Goal: Information Seeking & Learning: Learn about a topic

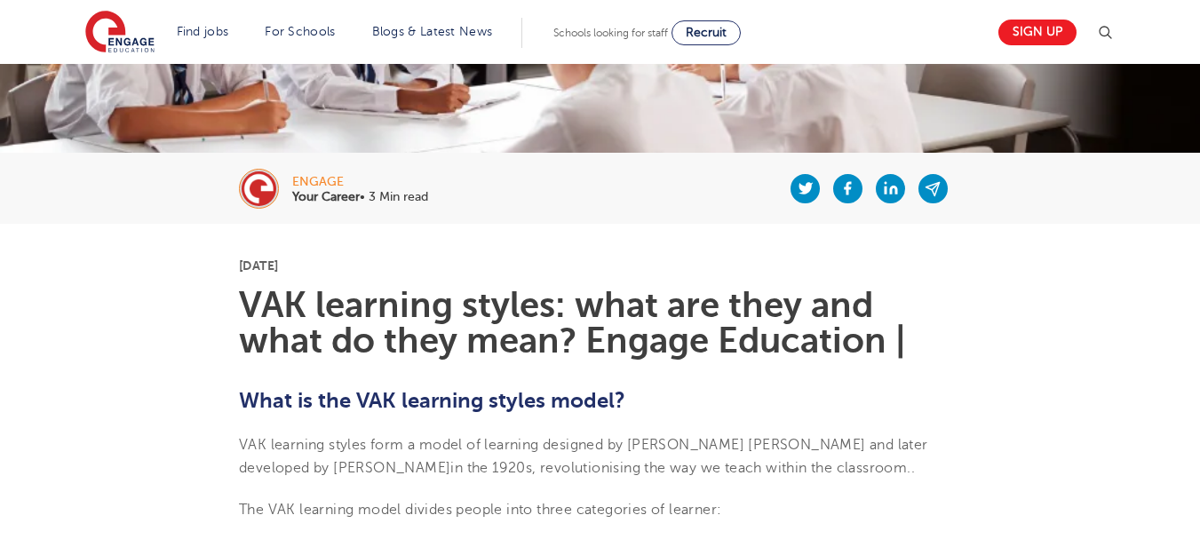
scroll to position [266, 0]
click at [887, 338] on h1 "VAK learning styles: what are they and what do they mean? Engage Education |" at bounding box center [600, 323] width 722 height 71
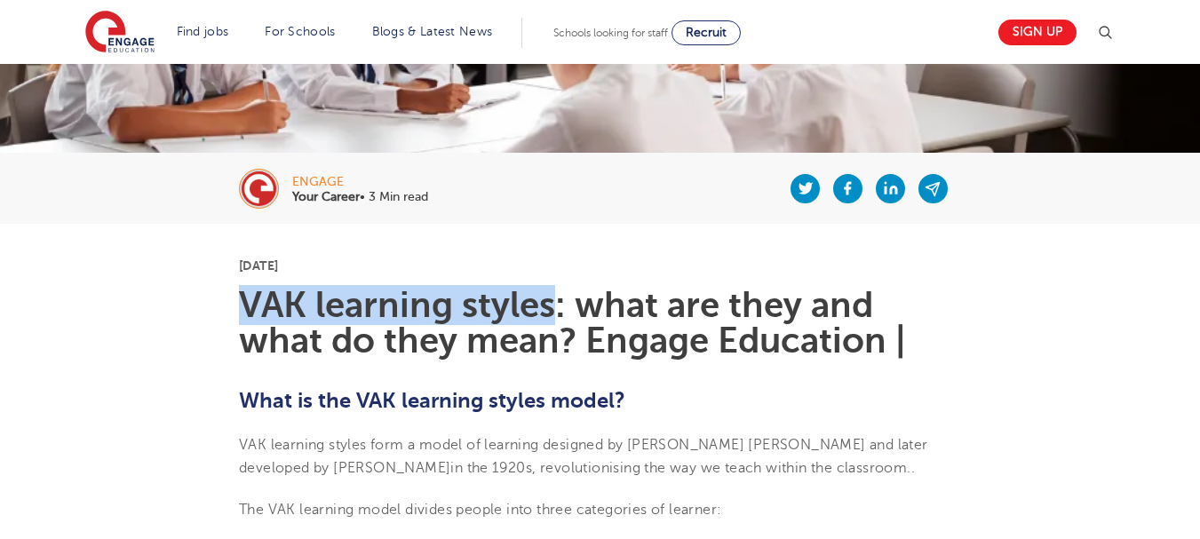
drag, startPoint x: 548, startPoint y: 310, endPoint x: 237, endPoint y: 310, distance: 310.8
copy h1 "VAK learning styles"
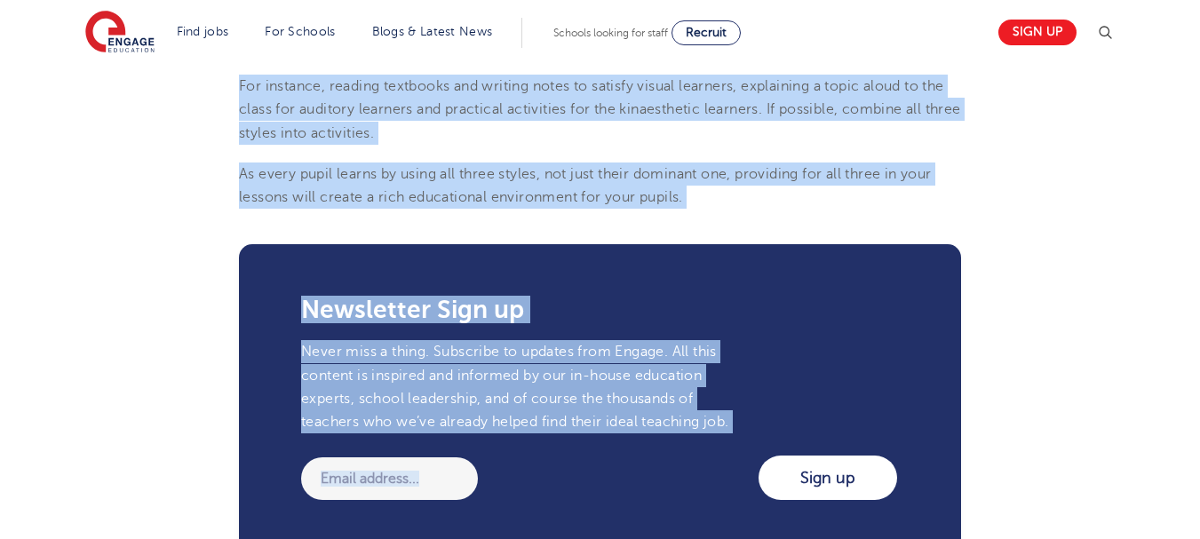
scroll to position [2362, 0]
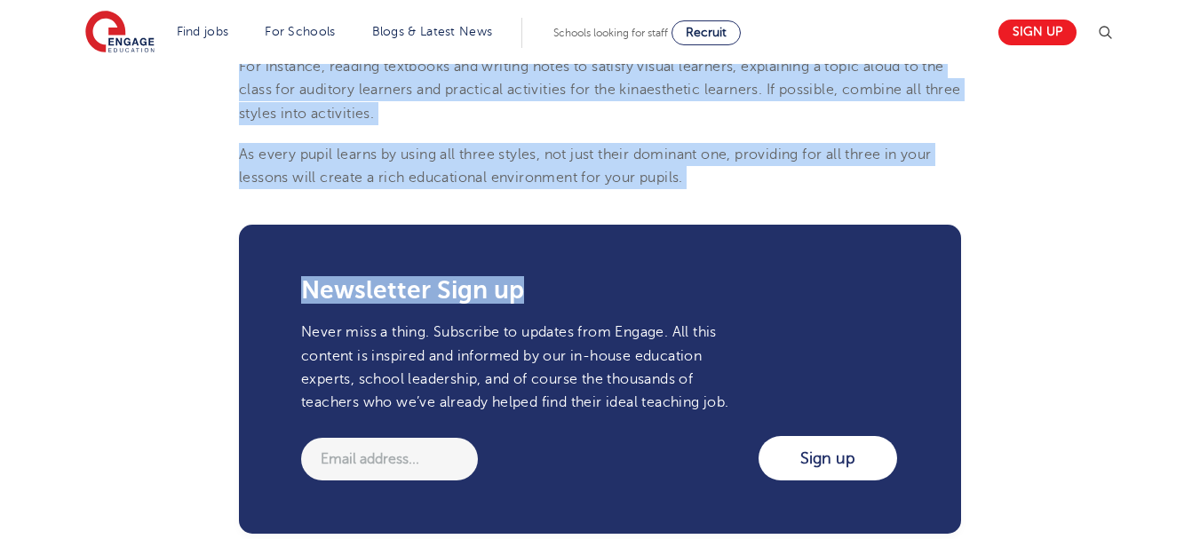
drag, startPoint x: 242, startPoint y: 389, endPoint x: 905, endPoint y: 192, distance: 692.1
copy section "LOR ipsumdol sitame: cons adi elit sed doei te inci utla? Etdolo Magnaaliq | En…"
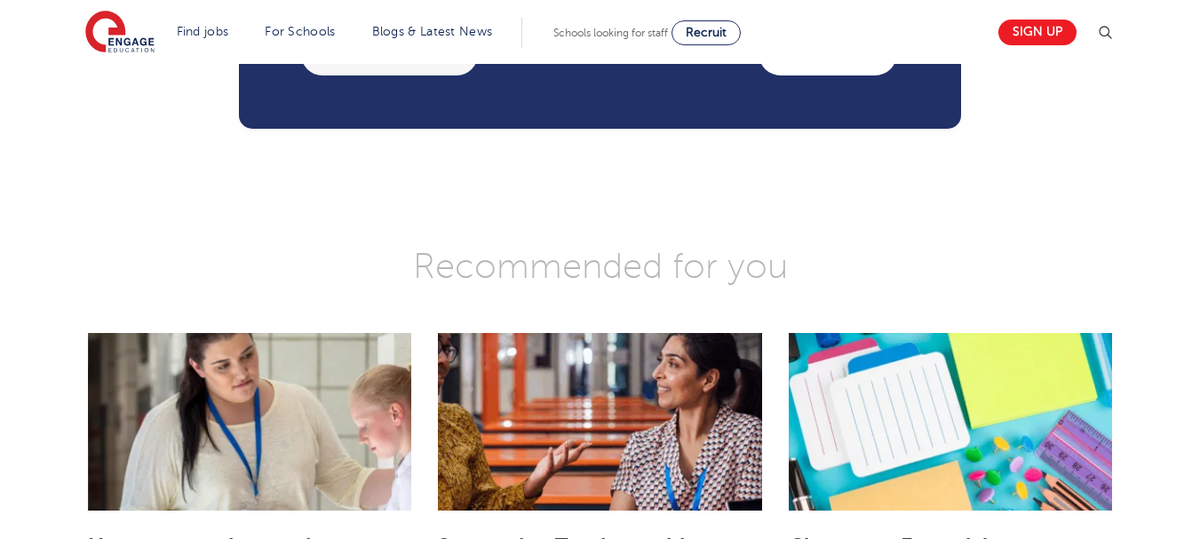
scroll to position [2806, 0]
